Goal: Task Accomplishment & Management: Use online tool/utility

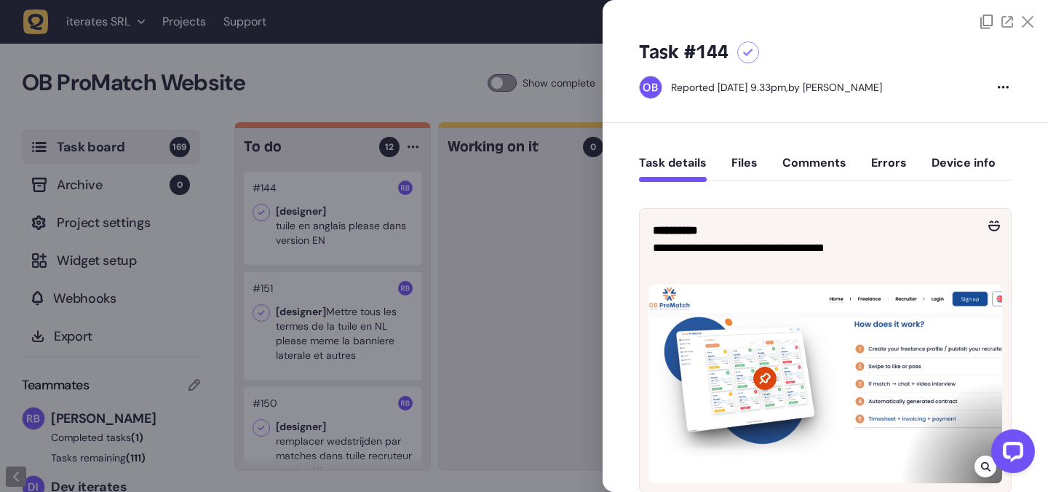
scroll to position [68, 0]
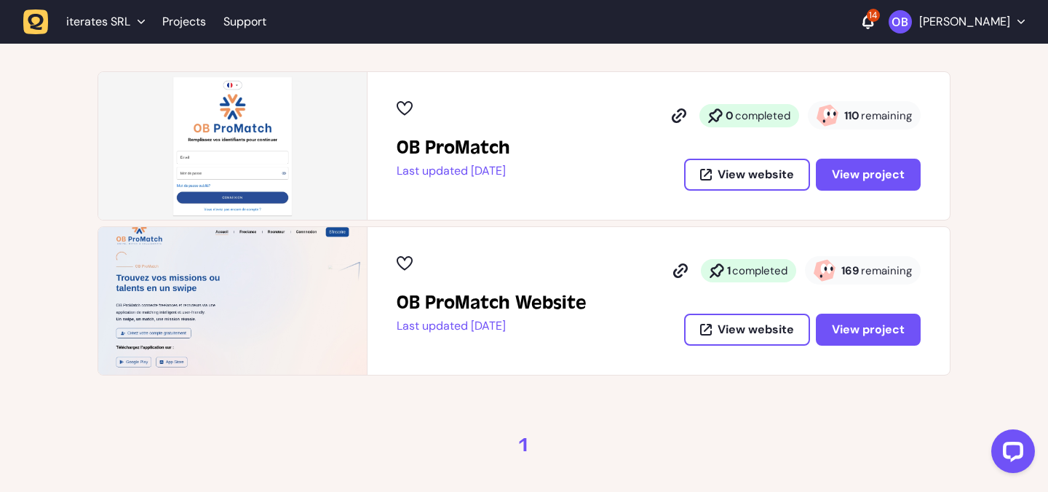
scroll to position [216, 0]
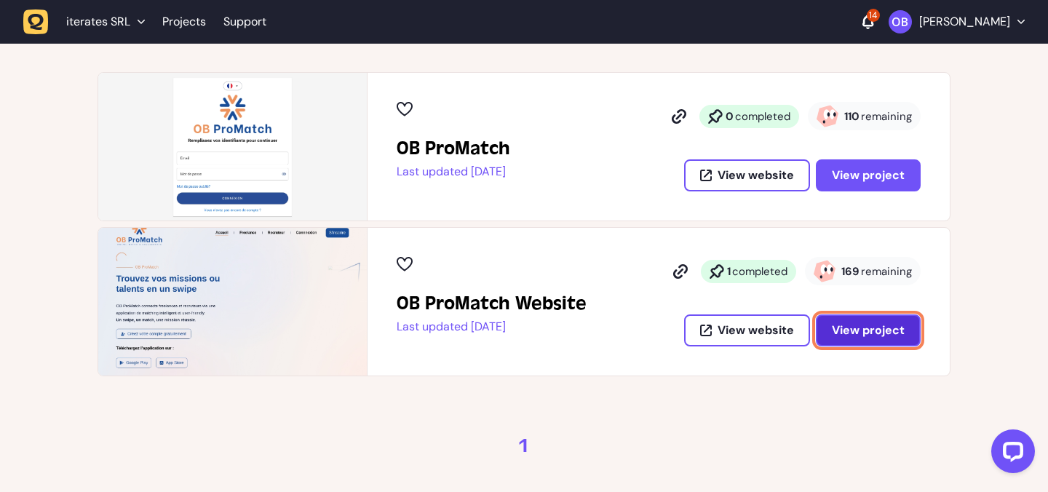
click at [872, 335] on span "View project" at bounding box center [868, 331] width 73 height 12
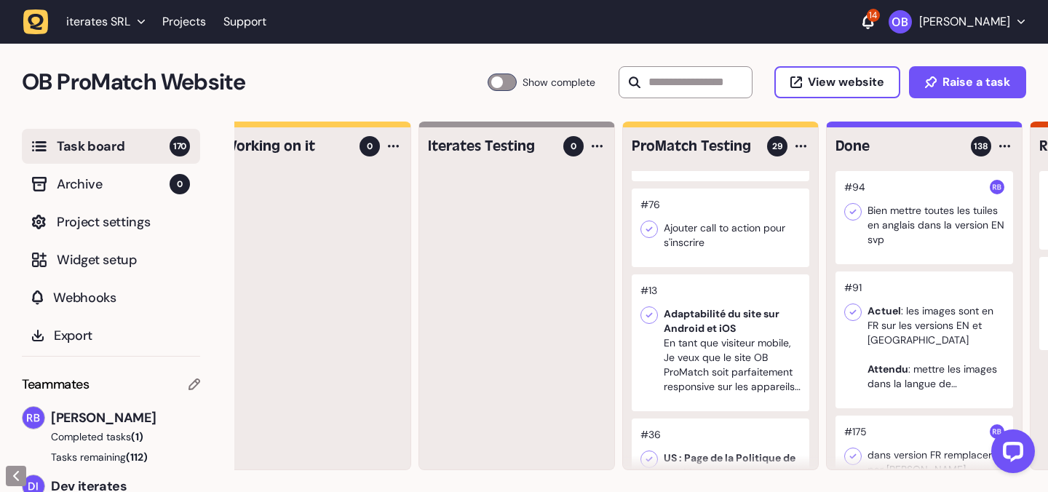
scroll to position [569, 0]
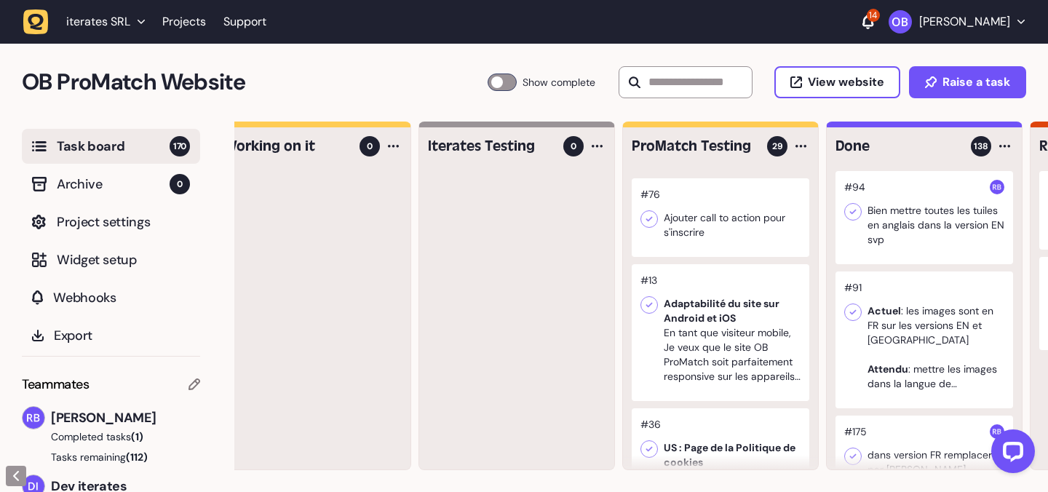
click at [923, 19] on p "[PERSON_NAME]" at bounding box center [965, 22] width 91 height 15
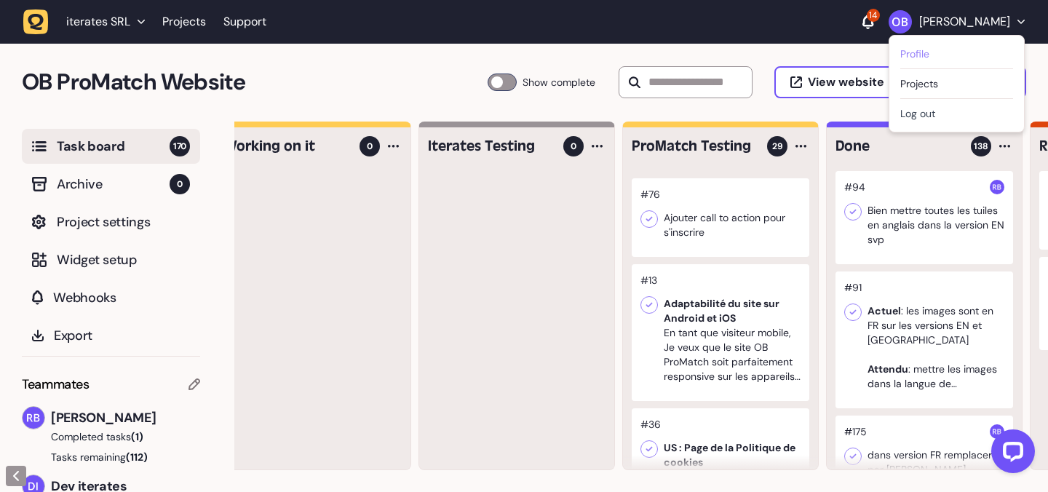
click at [901, 47] on link "Profile" at bounding box center [957, 54] width 113 height 15
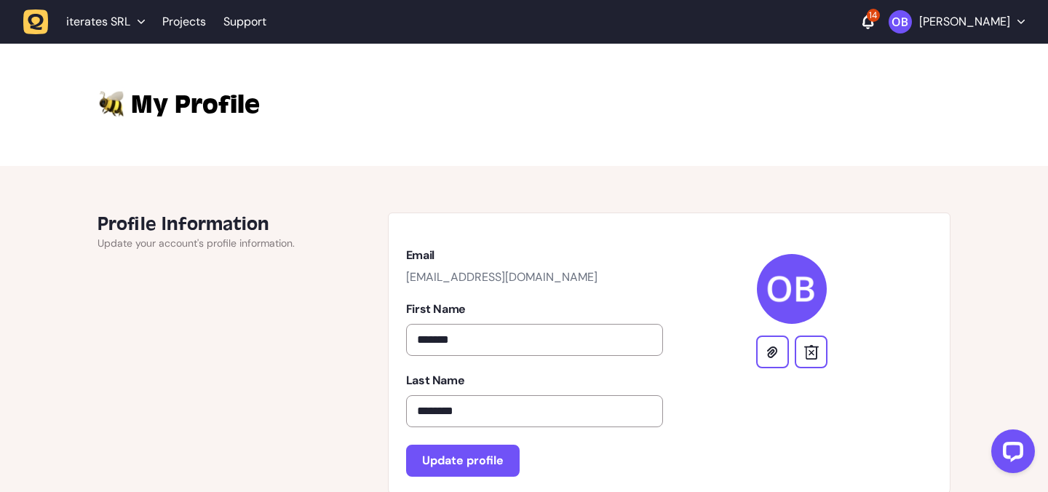
click at [890, 26] on img "button" at bounding box center [900, 21] width 23 height 23
click at [908, 85] on link "Projects" at bounding box center [957, 83] width 113 height 15
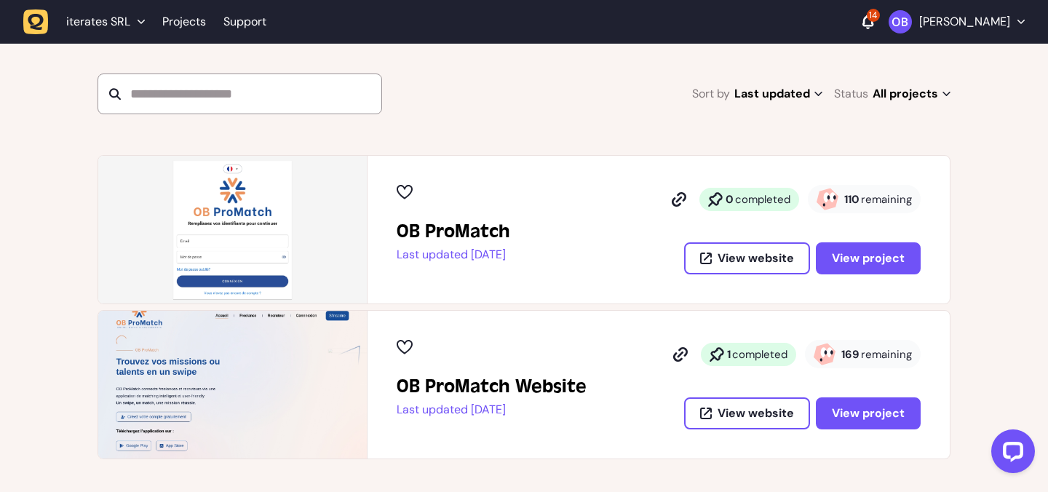
scroll to position [135, 0]
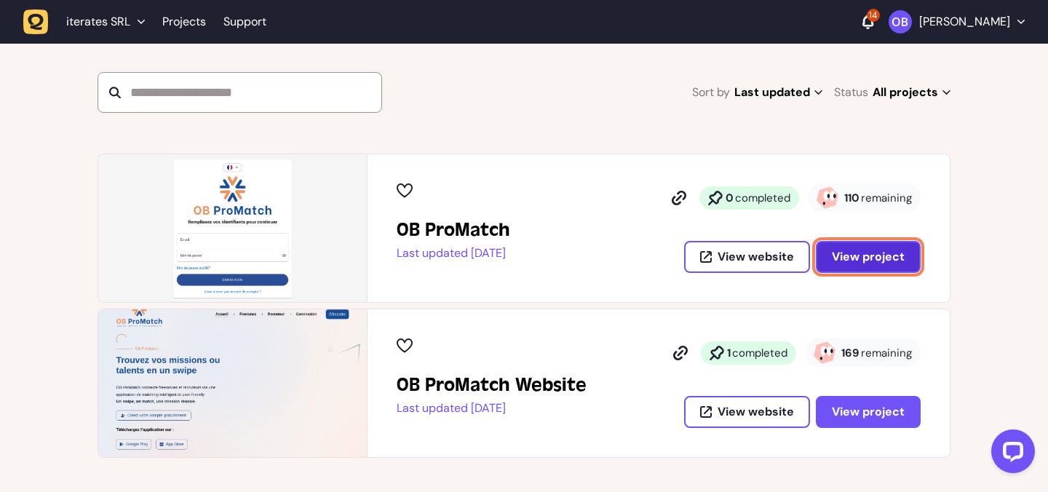
click at [849, 261] on span "View project" at bounding box center [868, 257] width 73 height 12
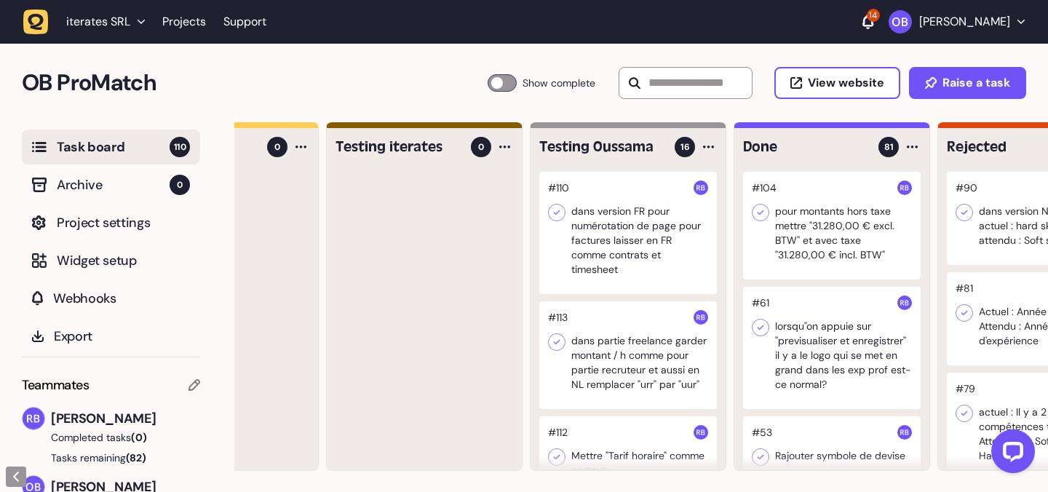
click at [617, 262] on div at bounding box center [628, 233] width 178 height 122
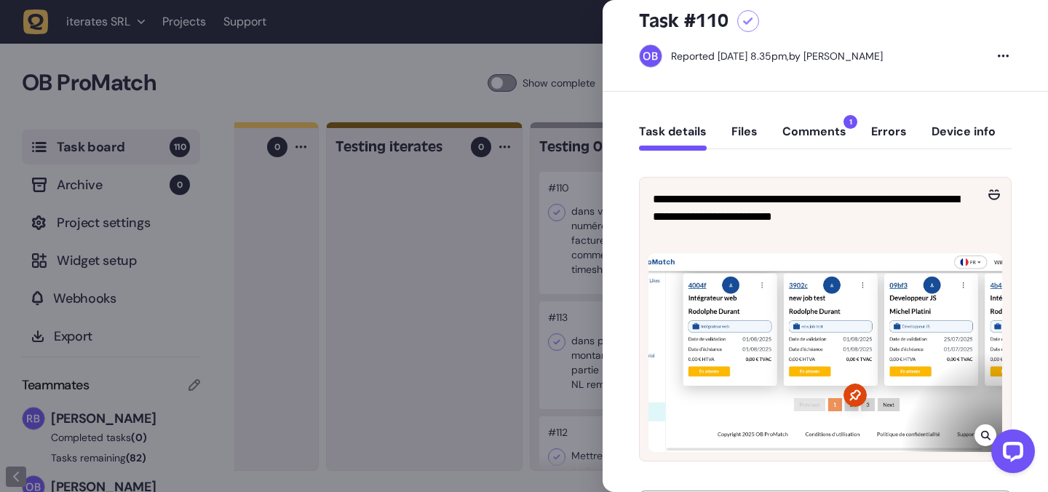
scroll to position [41, 0]
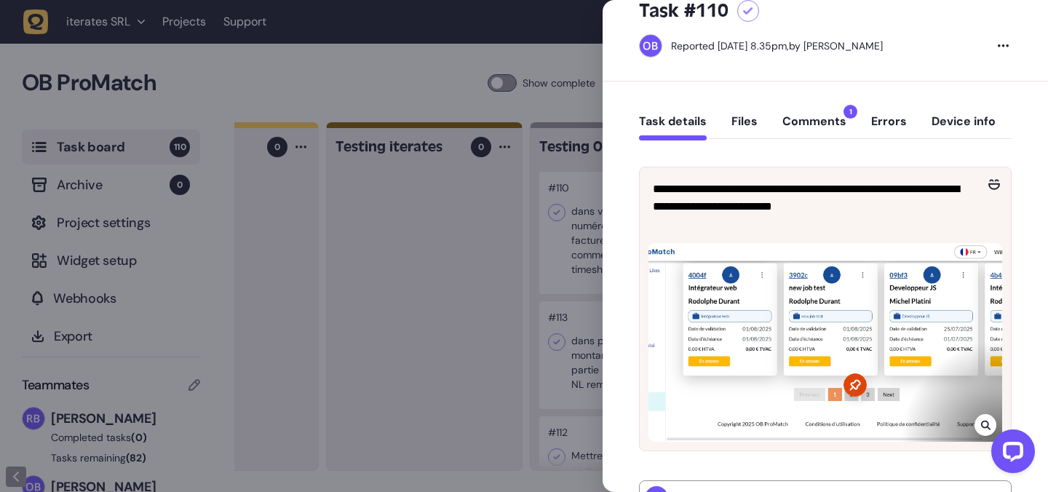
click at [572, 312] on div at bounding box center [524, 246] width 1048 height 492
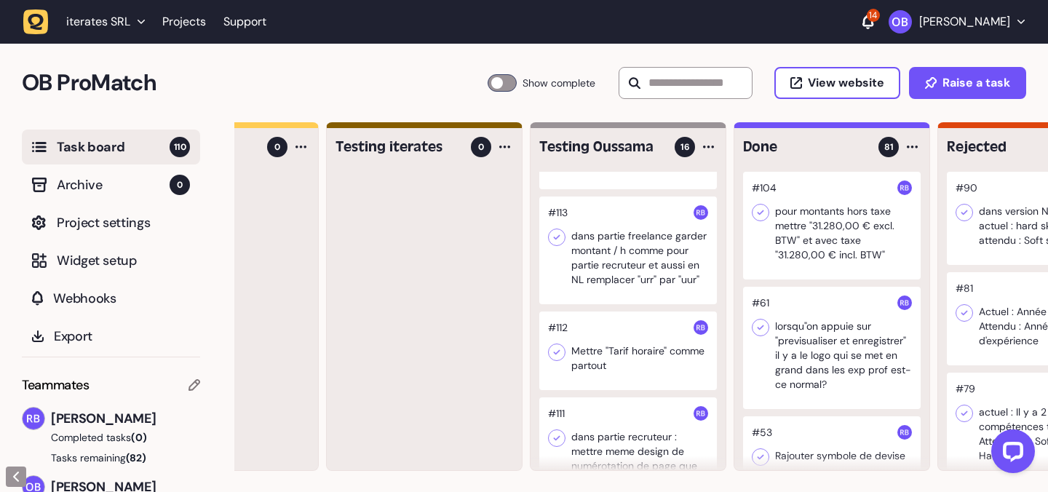
scroll to position [111, 0]
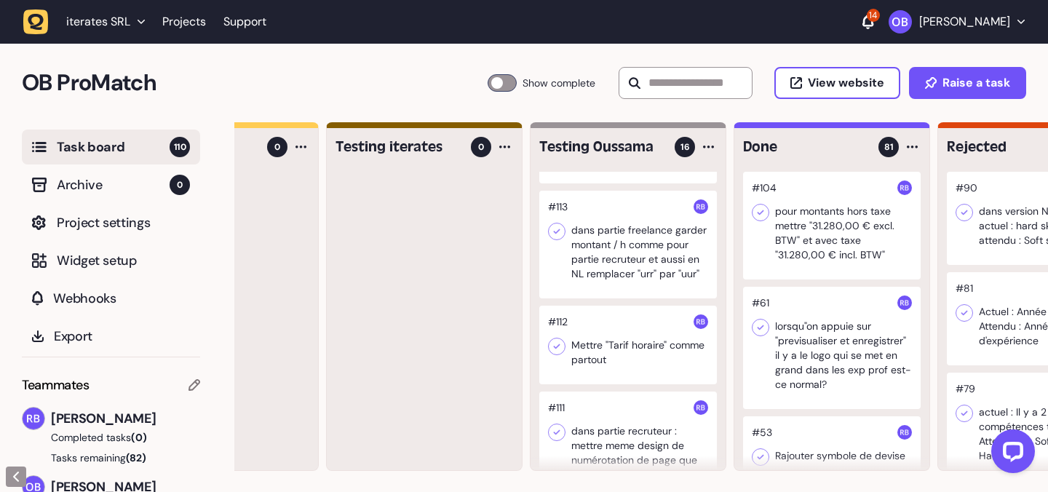
click at [622, 261] on div at bounding box center [628, 245] width 178 height 108
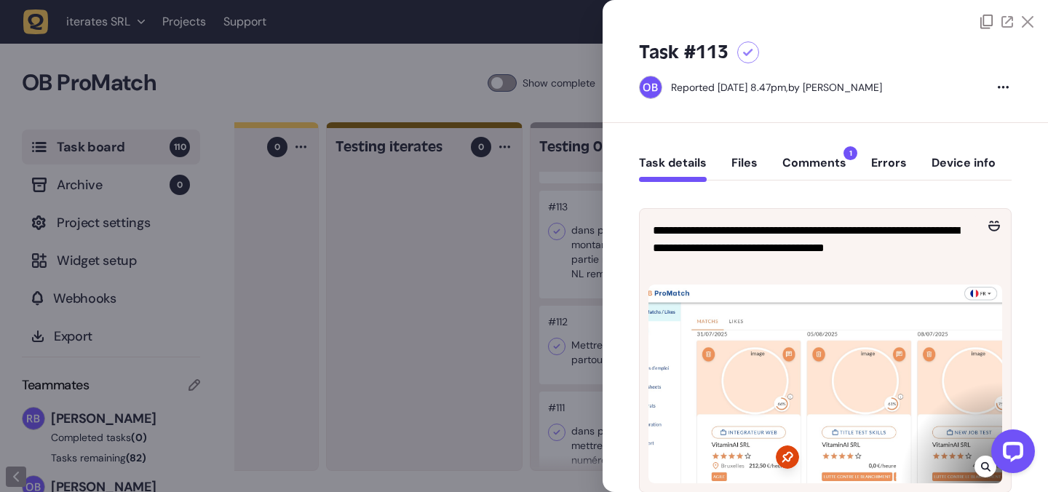
click at [738, 347] on div at bounding box center [826, 384] width 354 height 199
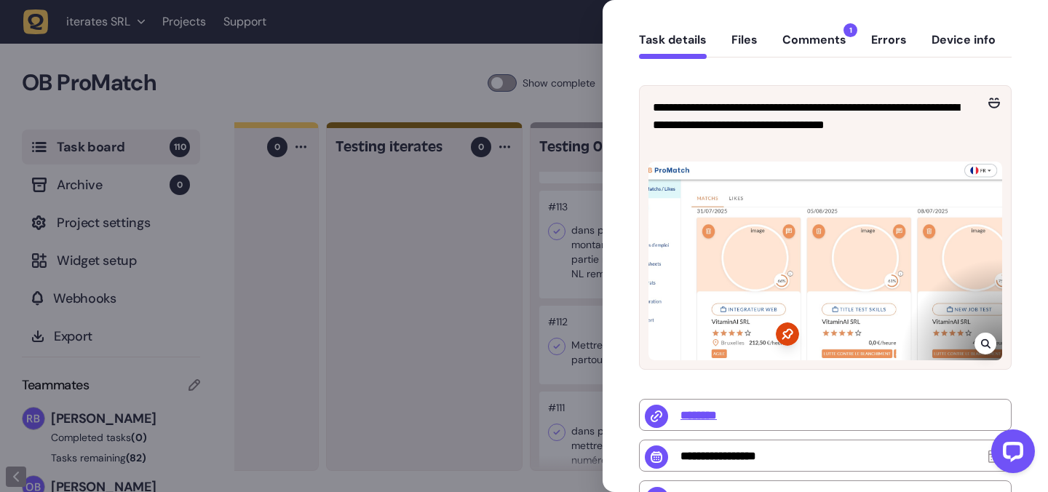
scroll to position [79, 0]
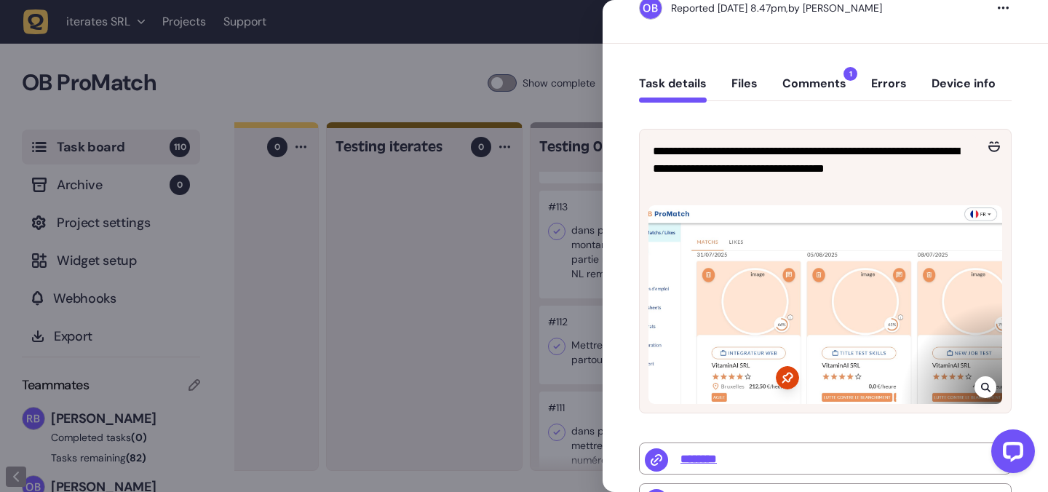
click at [981, 383] on icon at bounding box center [985, 387] width 9 height 9
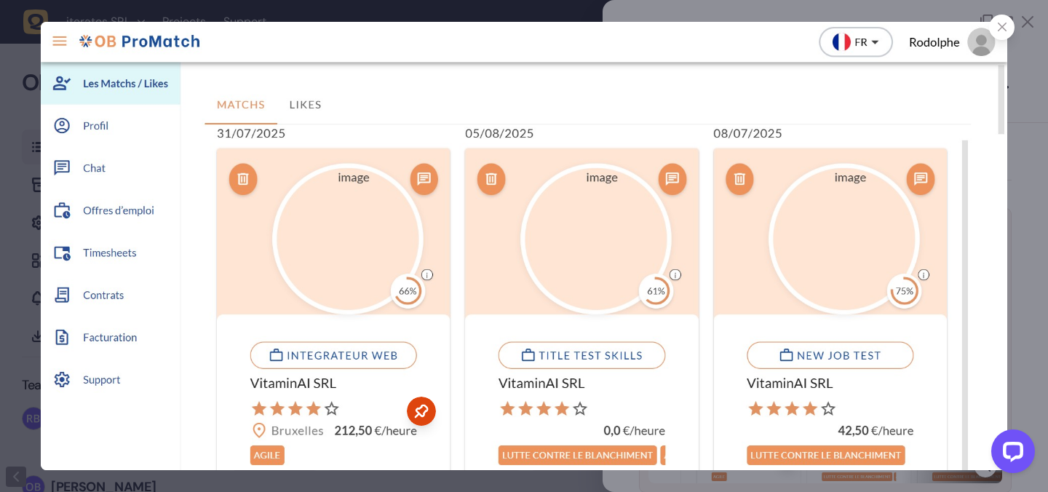
click at [1038, 125] on div at bounding box center [524, 246] width 1048 height 492
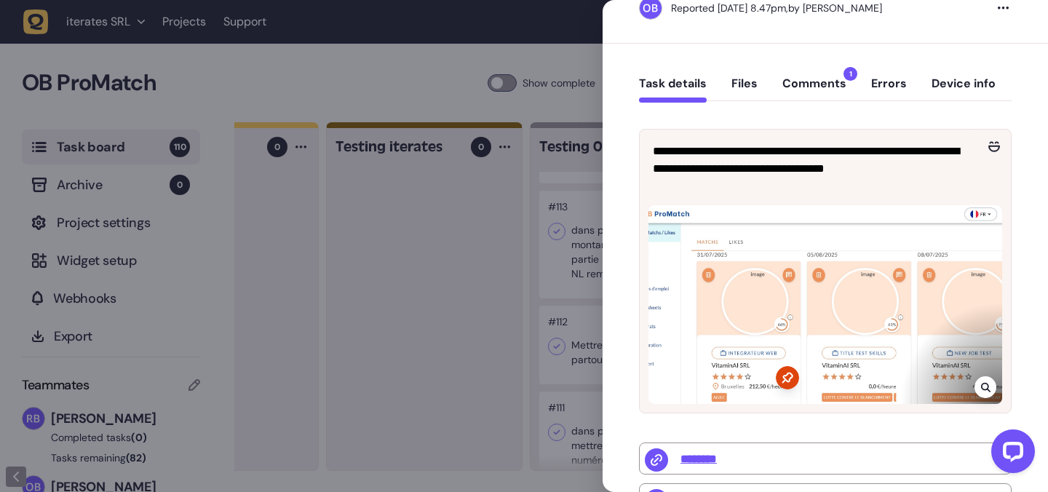
click at [469, 194] on div at bounding box center [524, 246] width 1048 height 492
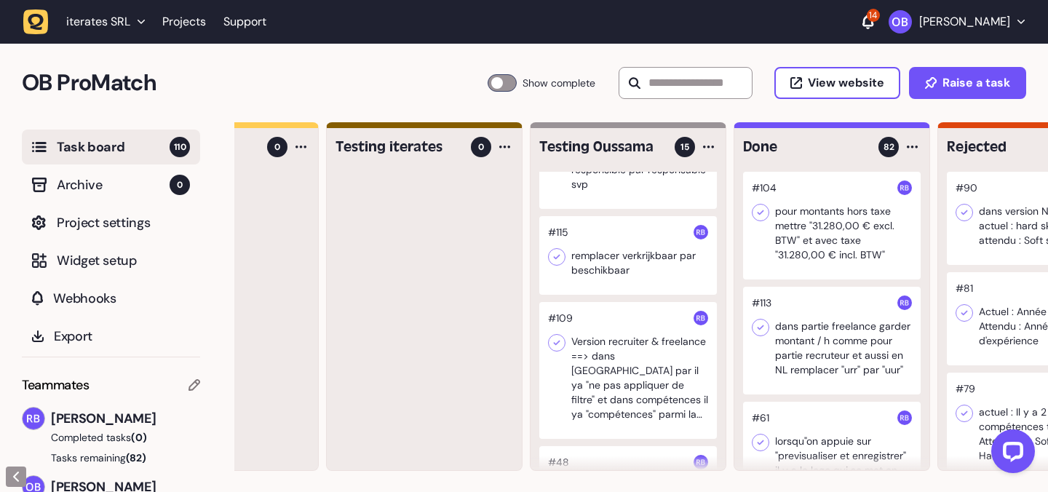
scroll to position [531, 0]
click at [624, 256] on div at bounding box center [628, 254] width 178 height 79
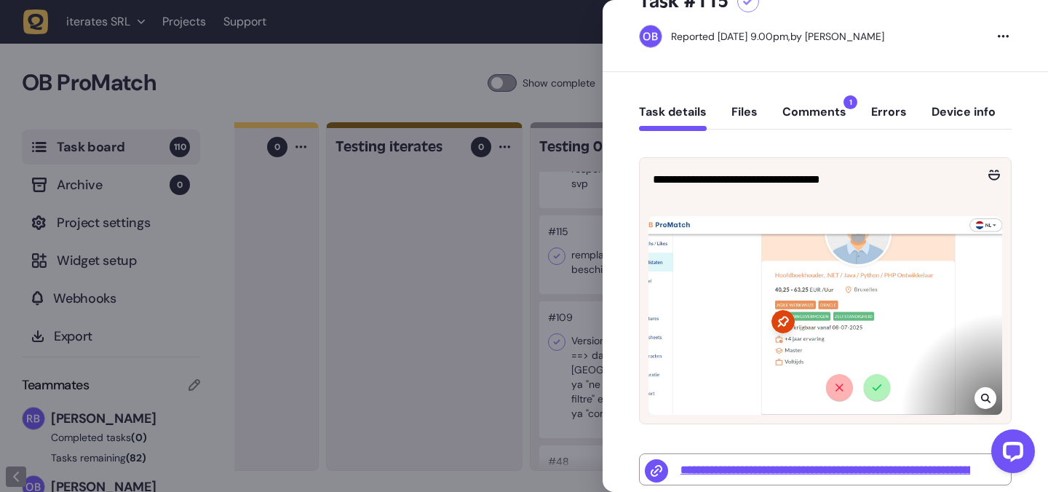
scroll to position [52, 0]
click at [477, 357] on div at bounding box center [524, 246] width 1048 height 492
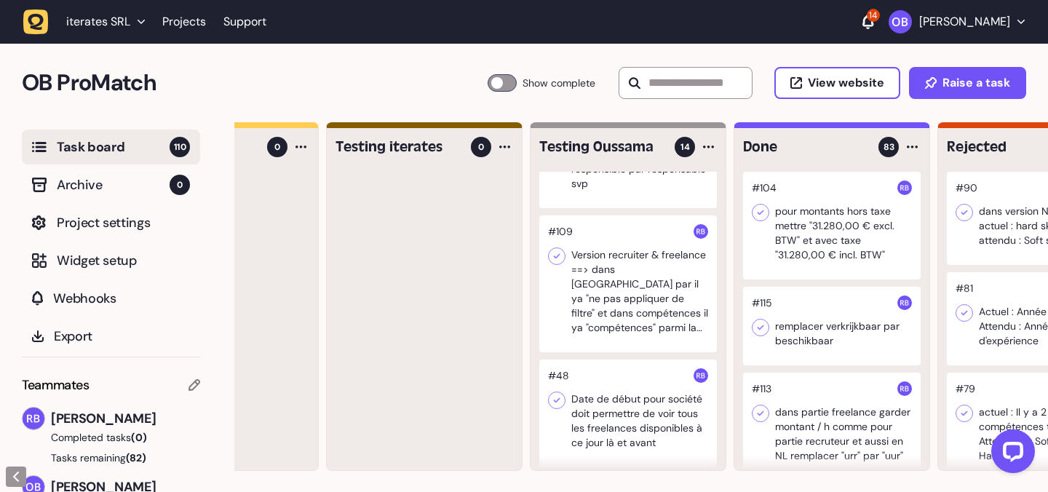
click at [651, 290] on div at bounding box center [628, 283] width 178 height 137
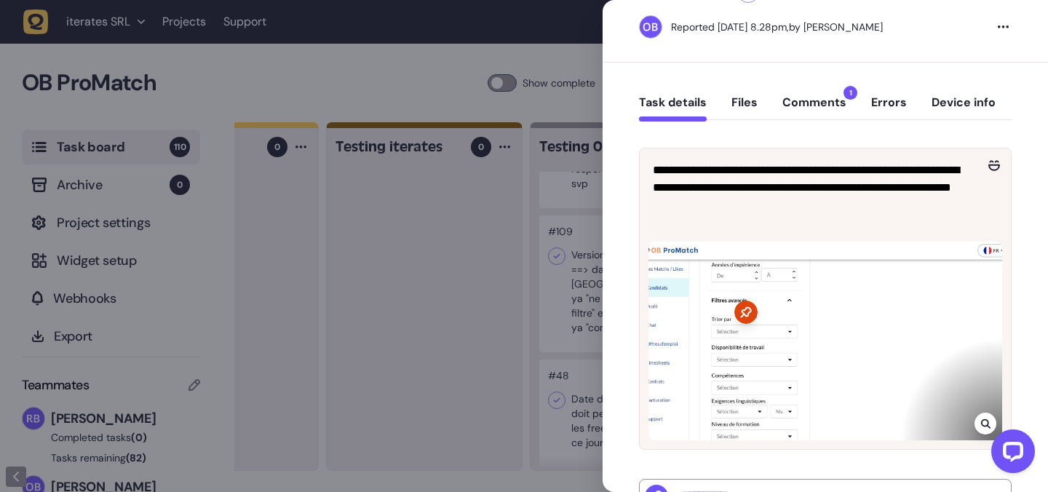
scroll to position [61, 0]
click at [386, 248] on div at bounding box center [524, 246] width 1048 height 492
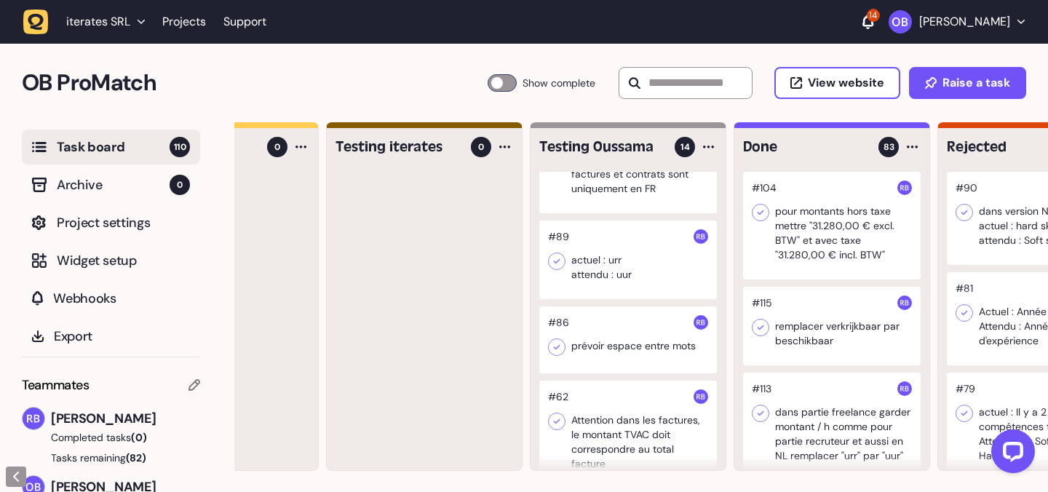
scroll to position [1019, 0]
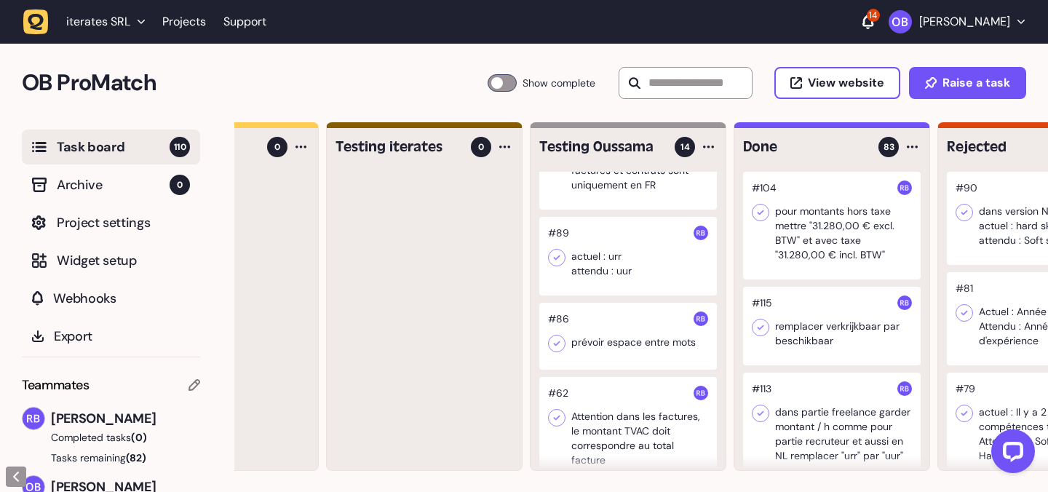
click at [641, 262] on div at bounding box center [628, 256] width 178 height 79
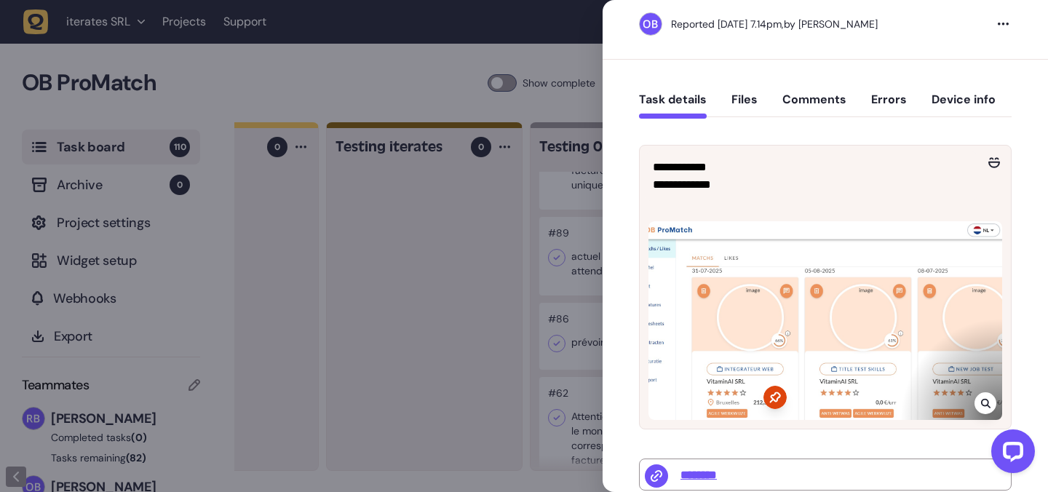
scroll to position [64, 0]
click at [437, 313] on div at bounding box center [524, 246] width 1048 height 492
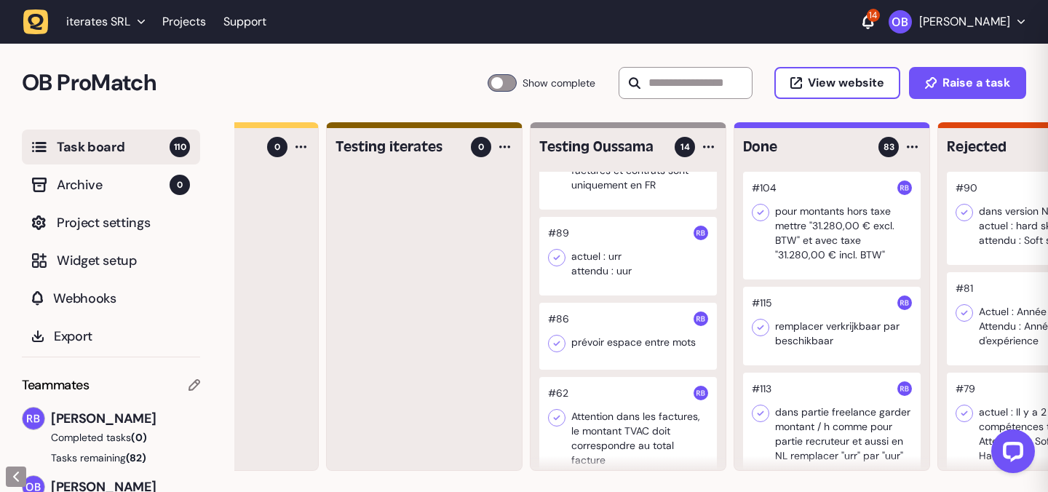
scroll to position [58, 0]
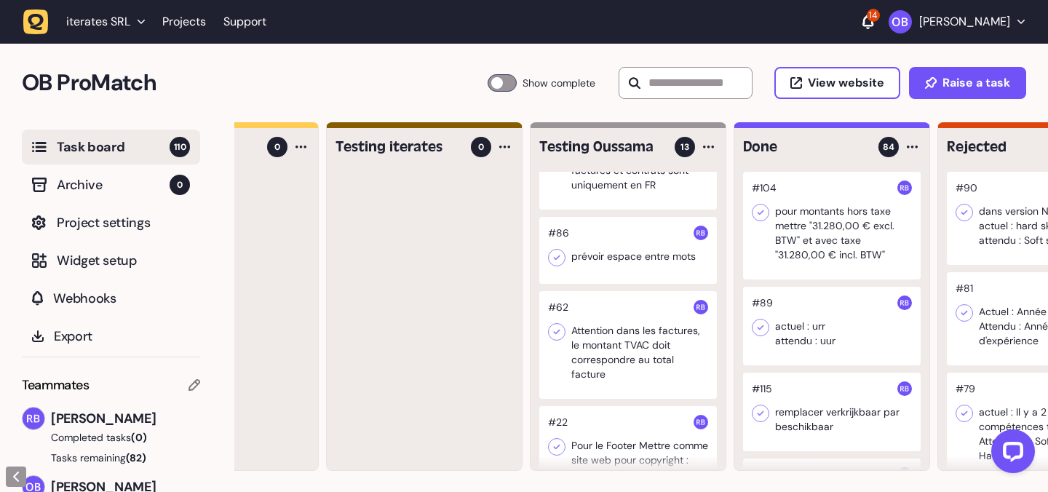
click at [653, 261] on div at bounding box center [628, 250] width 178 height 67
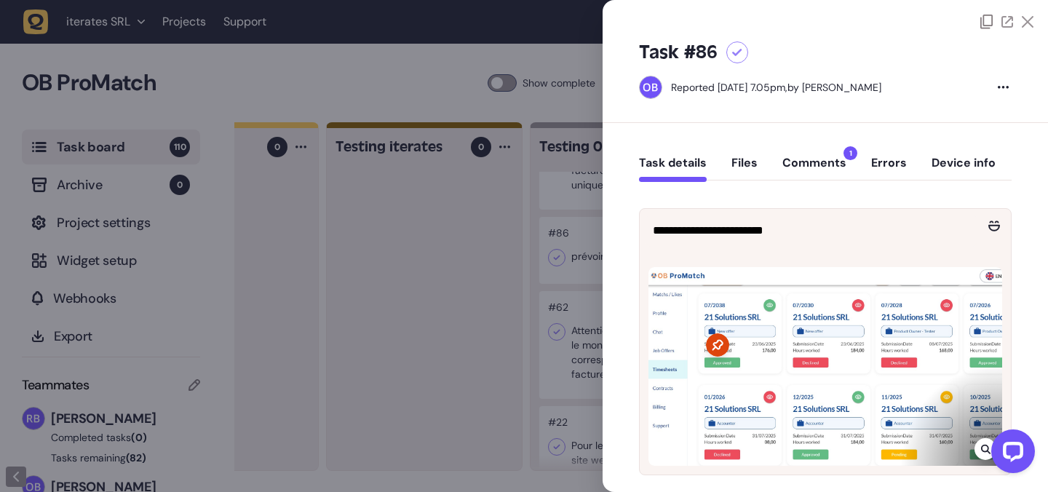
click at [984, 444] on div at bounding box center [1010, 454] width 61 height 61
click at [981, 445] on icon at bounding box center [985, 449] width 9 height 12
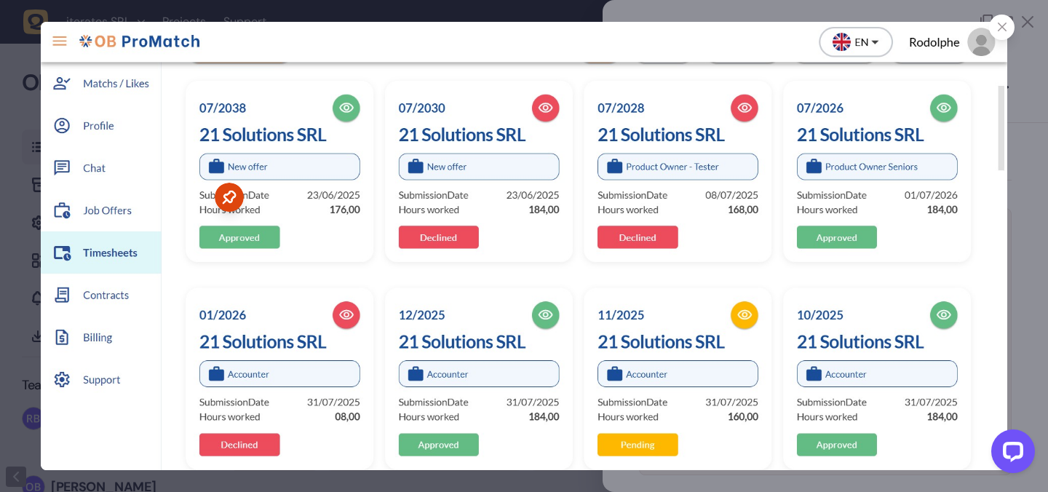
click at [1023, 206] on div at bounding box center [524, 246] width 1048 height 492
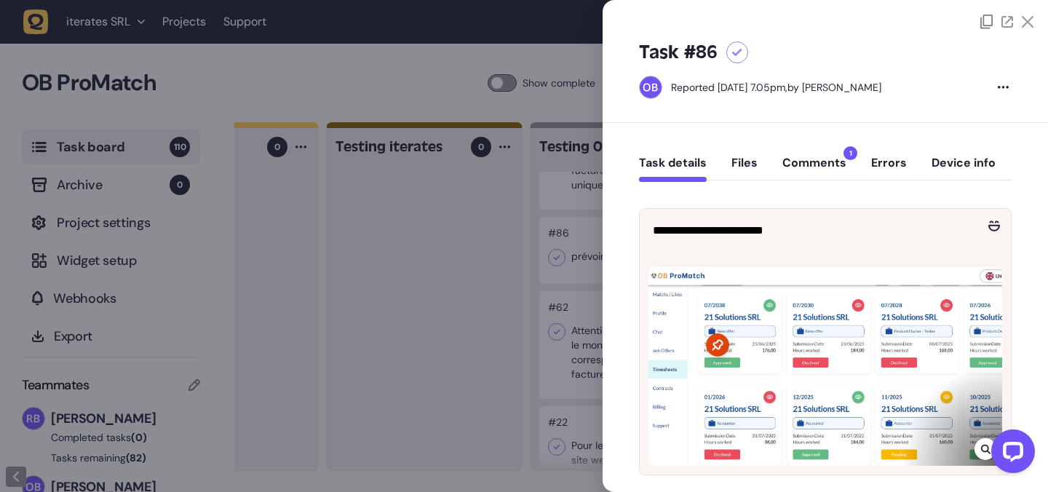
click at [489, 199] on div at bounding box center [524, 246] width 1048 height 492
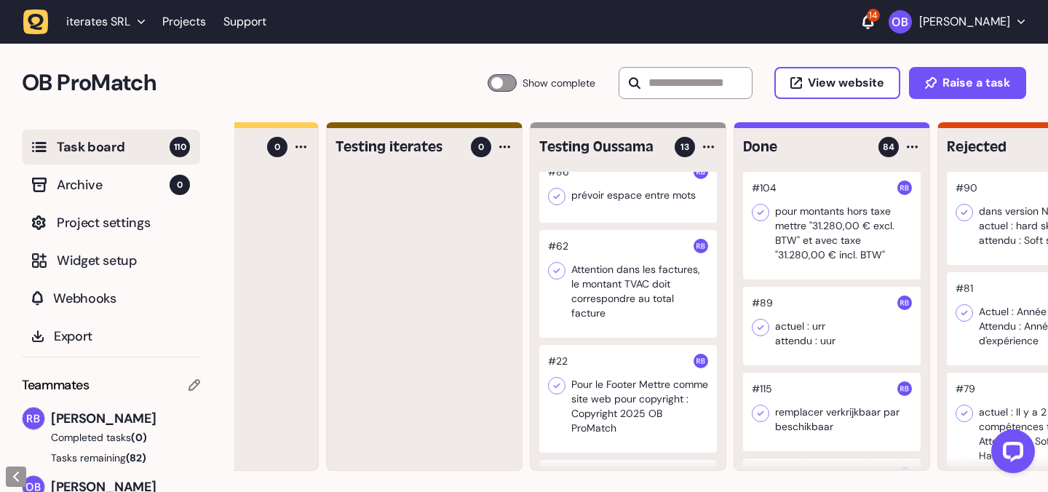
scroll to position [1077, 0]
click at [636, 272] on div at bounding box center [628, 288] width 178 height 108
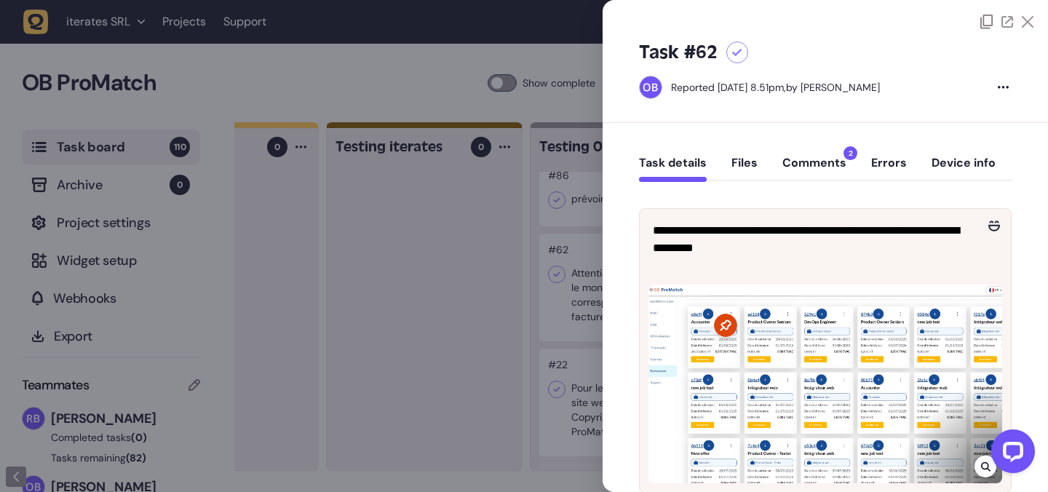
click at [315, 249] on div at bounding box center [524, 246] width 1048 height 492
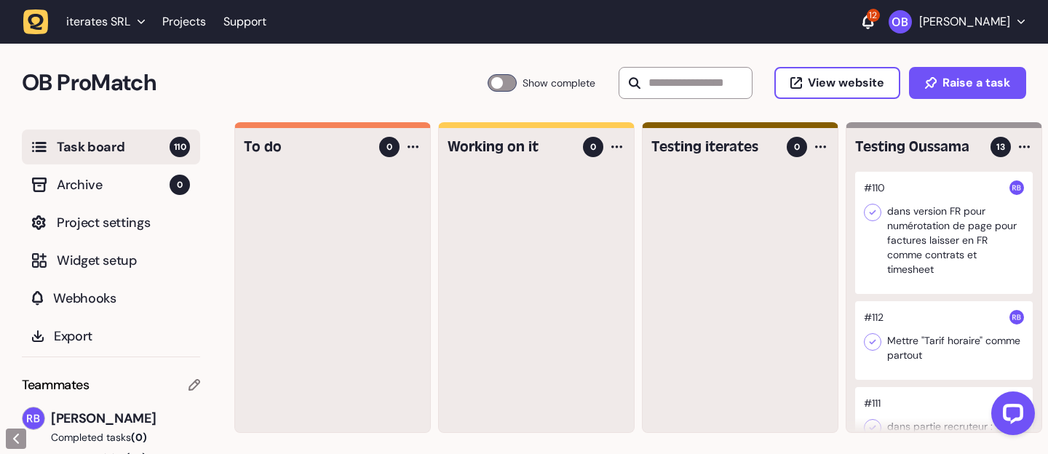
scroll to position [1, 0]
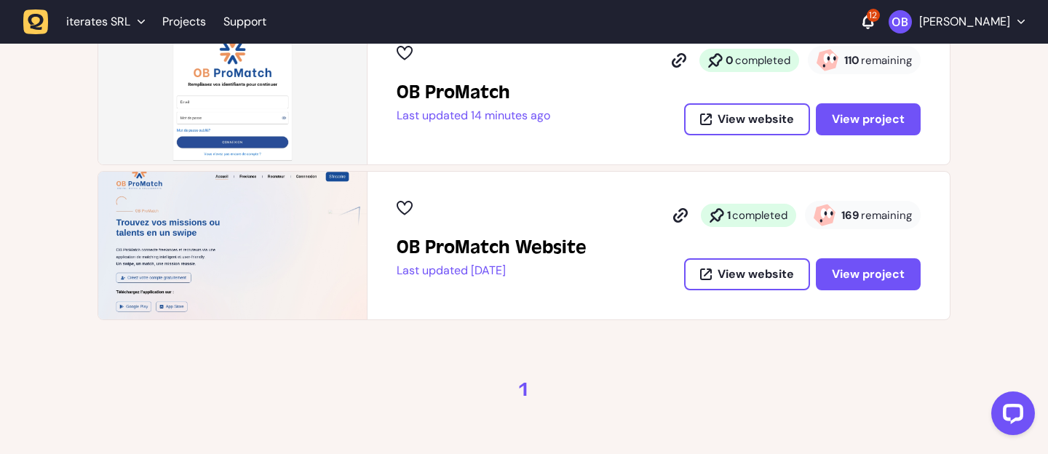
scroll to position [274, 0]
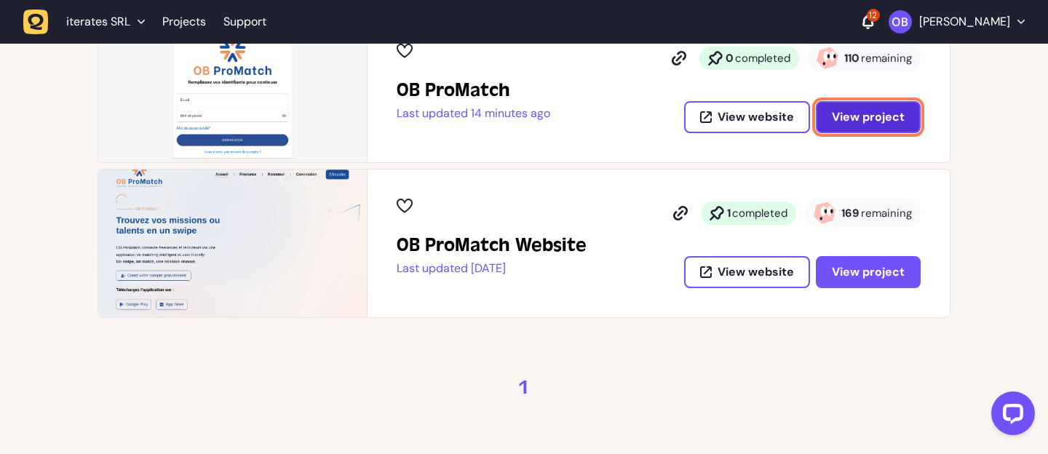
click at [869, 123] on span "View project" at bounding box center [868, 117] width 73 height 12
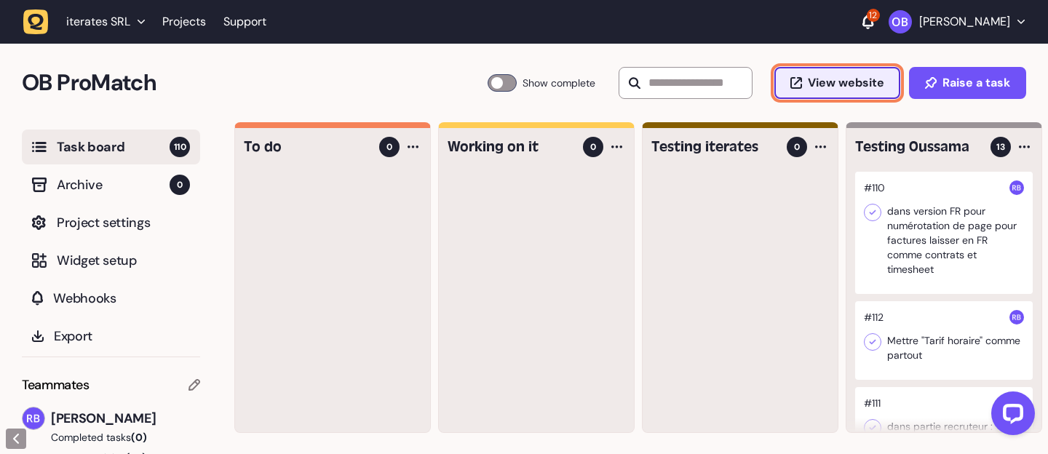
click at [818, 78] on span "View website" at bounding box center [846, 83] width 76 height 12
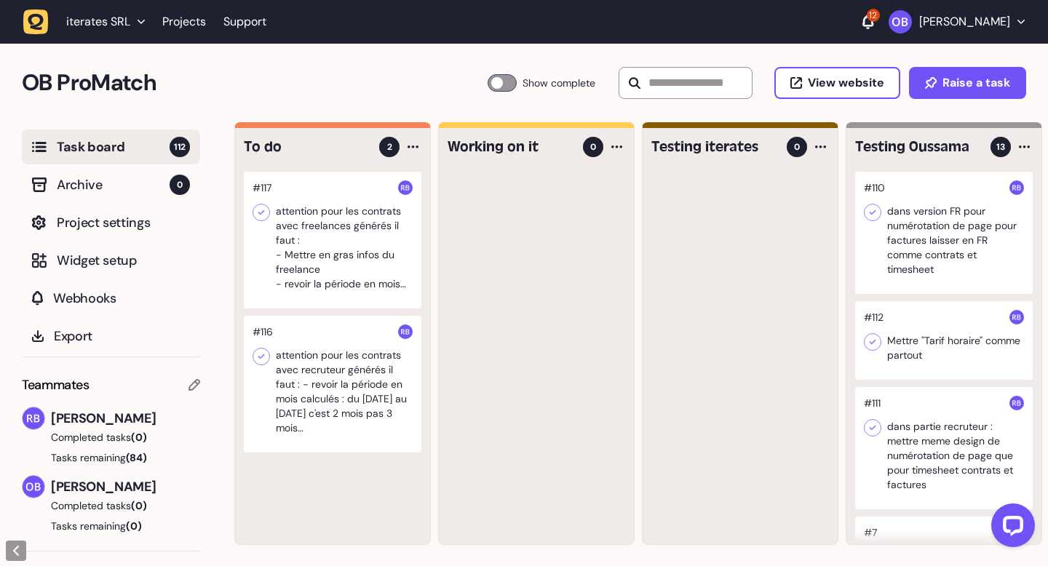
click at [336, 367] on div at bounding box center [333, 384] width 178 height 137
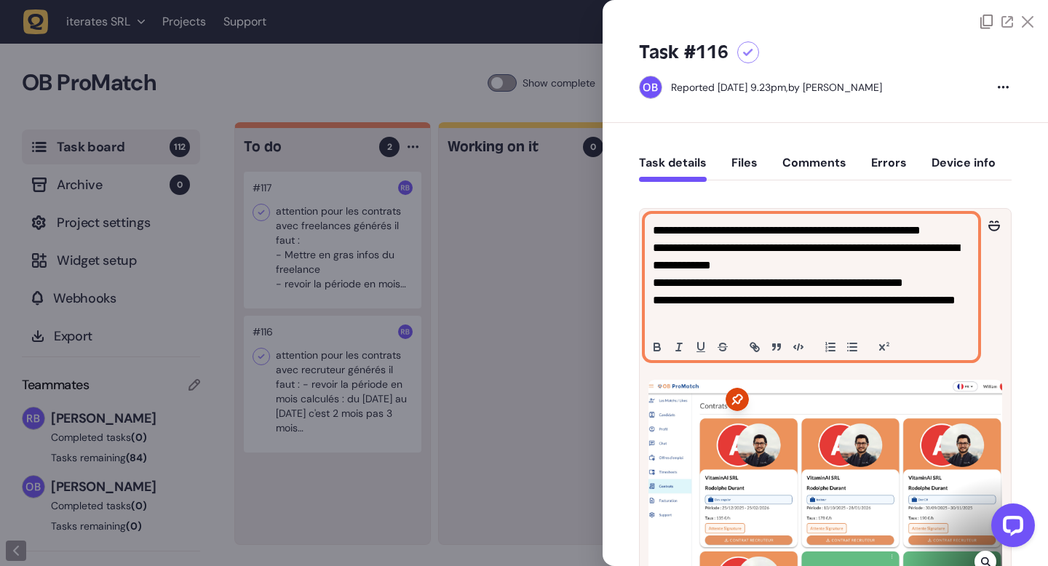
click at [775, 254] on p "**********" at bounding box center [810, 248] width 314 height 52
click at [759, 320] on p "**********" at bounding box center [810, 309] width 314 height 35
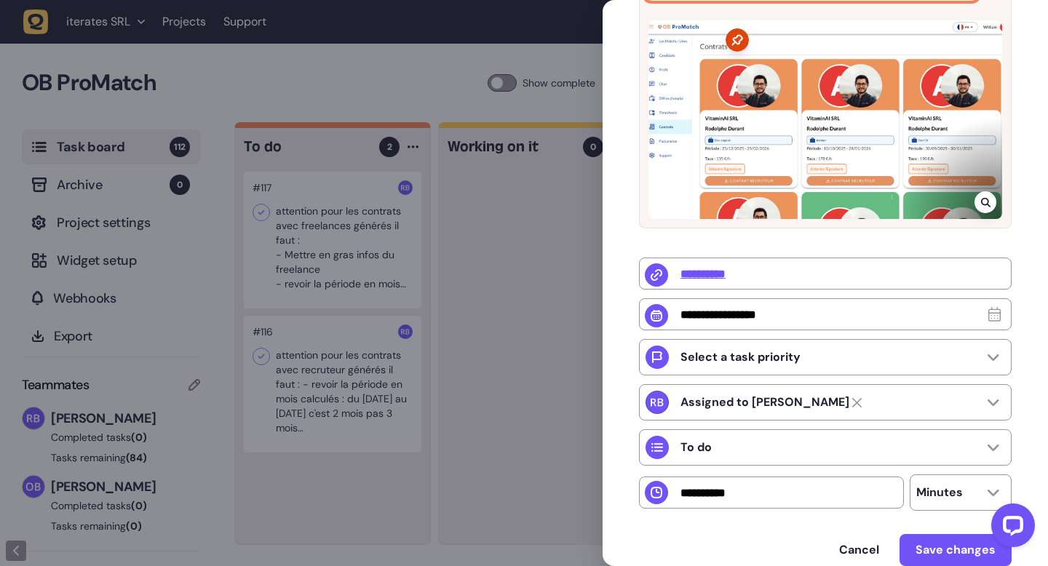
scroll to position [436, 0]
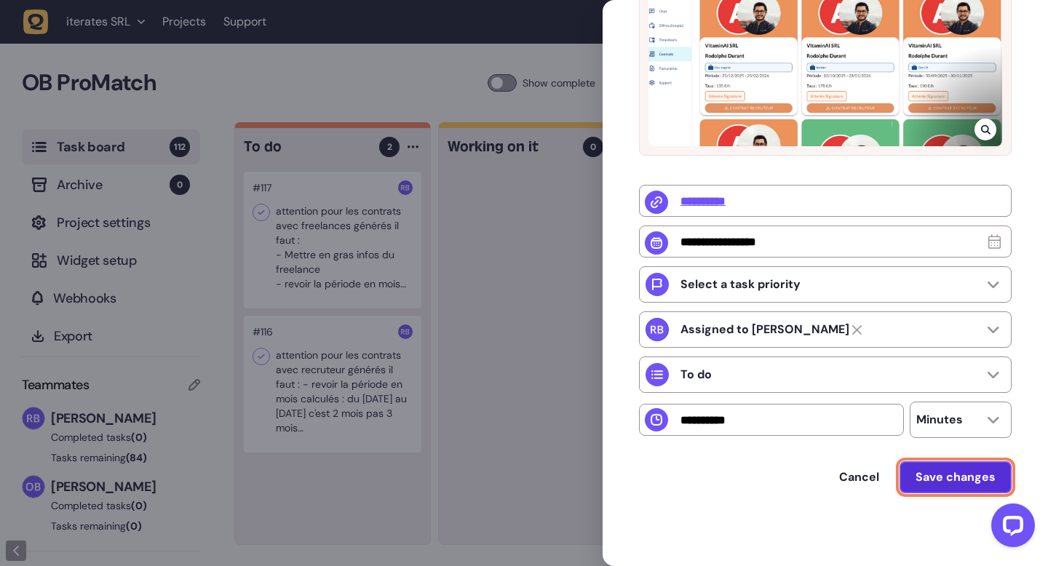
click at [930, 477] on span "Save changes" at bounding box center [956, 478] width 80 height 12
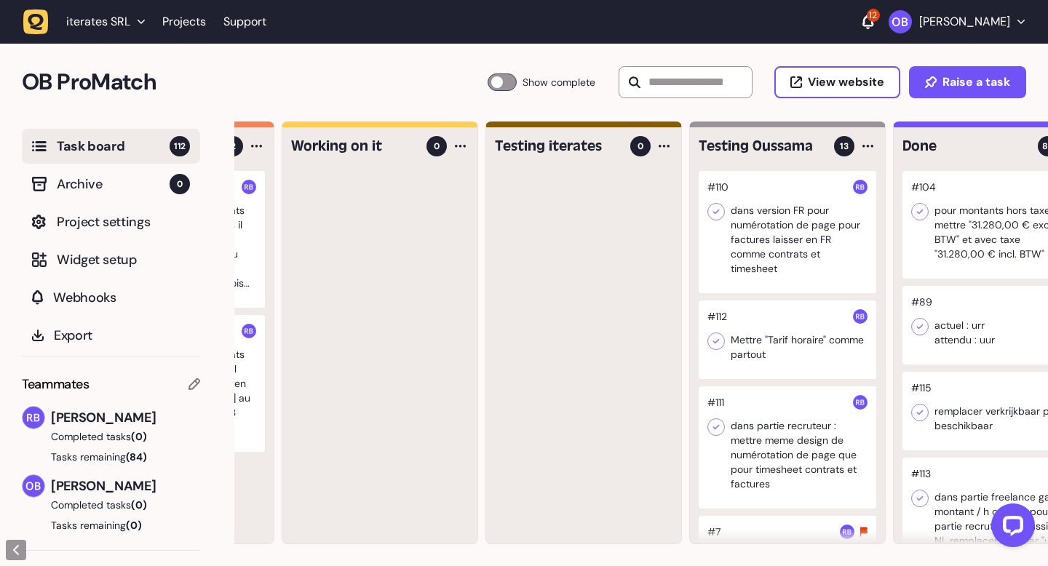
scroll to position [0, 169]
